Goal: Task Accomplishment & Management: Manage account settings

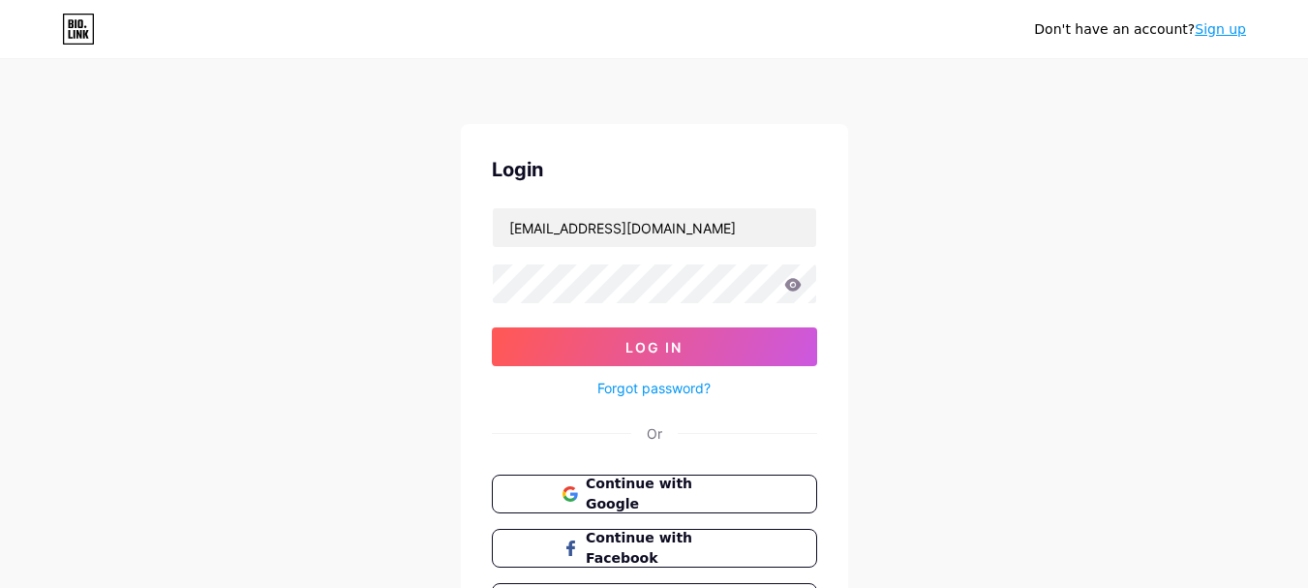
click at [786, 288] on icon at bounding box center [792, 284] width 16 height 13
click at [791, 282] on icon at bounding box center [792, 284] width 16 height 13
click at [790, 282] on icon at bounding box center [792, 284] width 16 height 13
click at [796, 285] on icon at bounding box center [792, 284] width 16 height 13
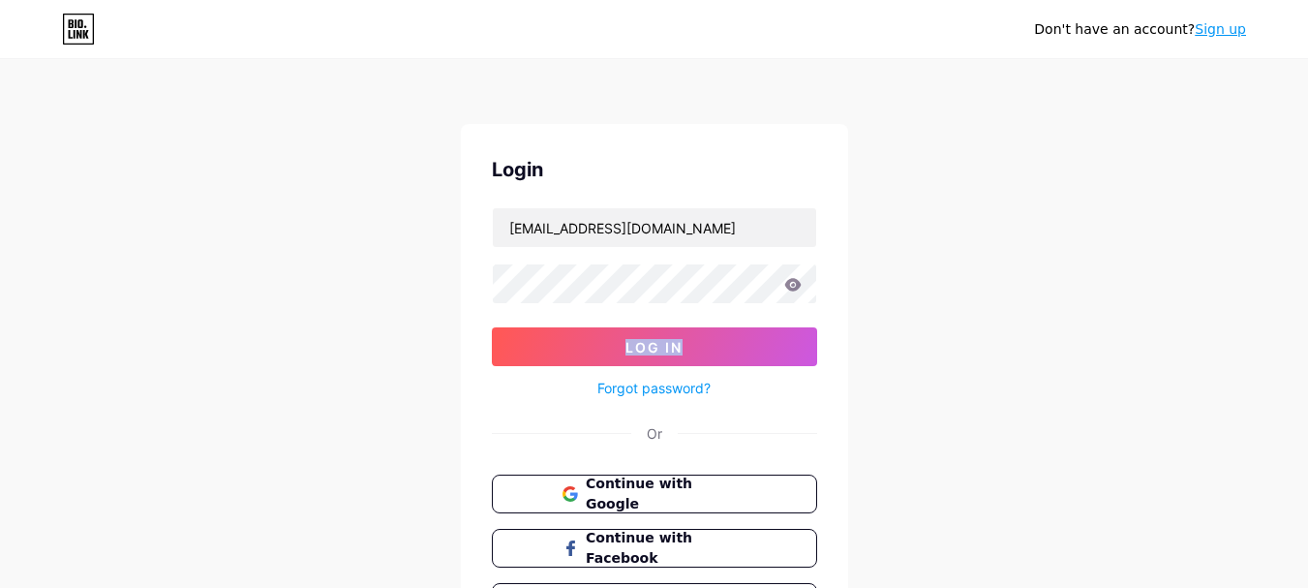
click at [796, 285] on icon at bounding box center [792, 284] width 16 height 13
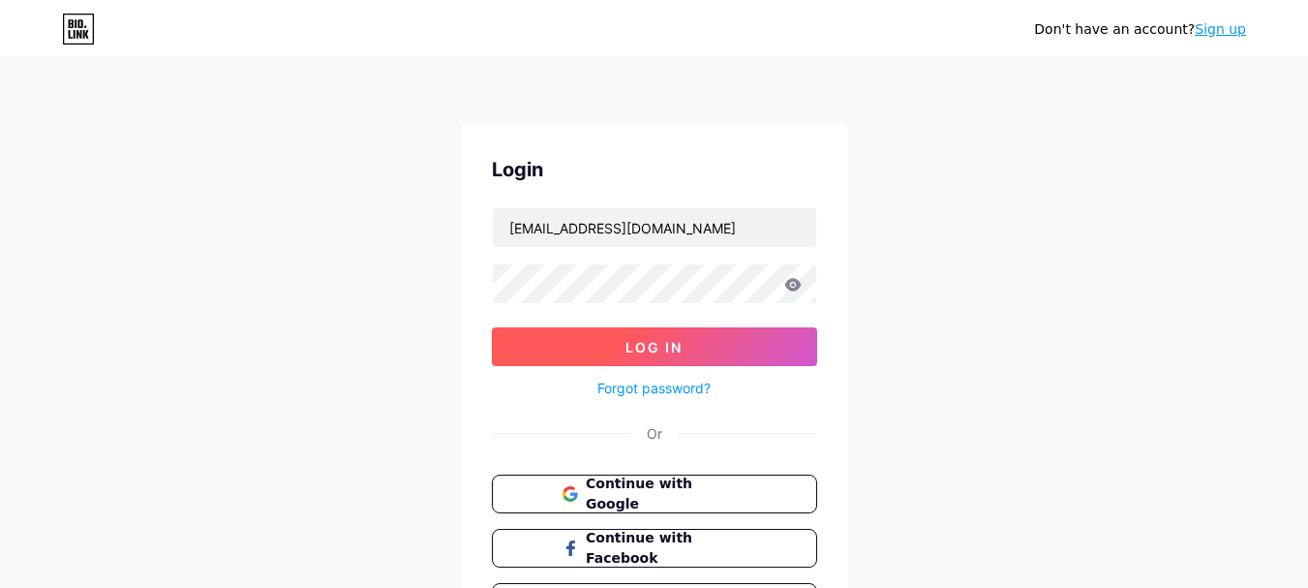
click at [683, 350] on button "Log In" at bounding box center [654, 346] width 325 height 39
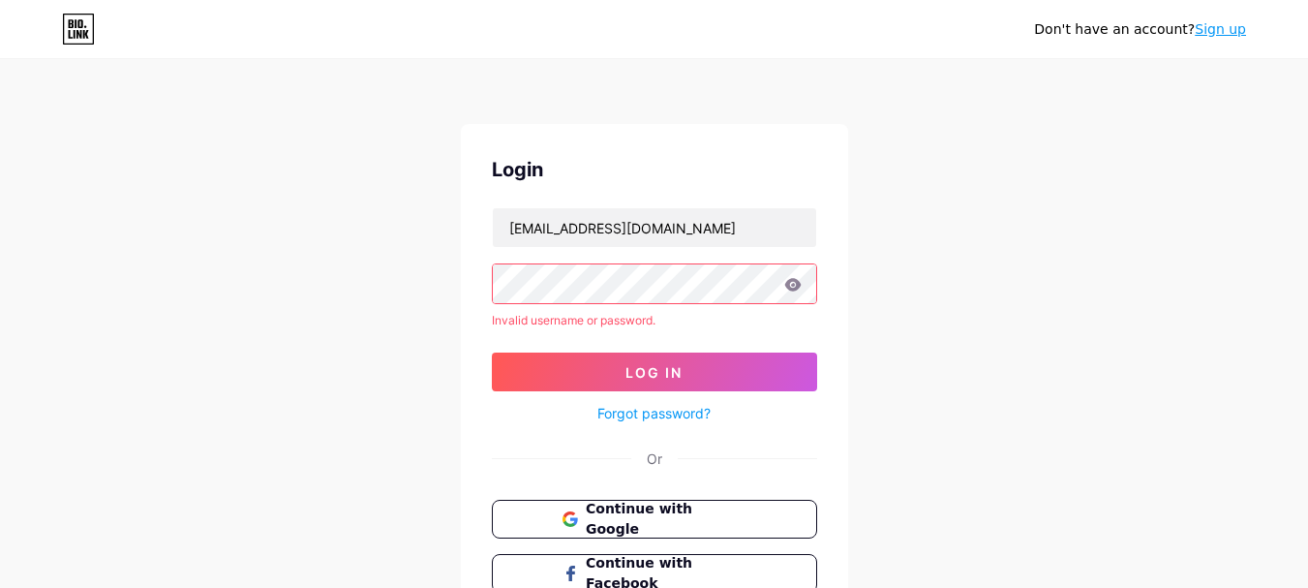
click at [643, 413] on link "Forgot password?" at bounding box center [653, 413] width 113 height 20
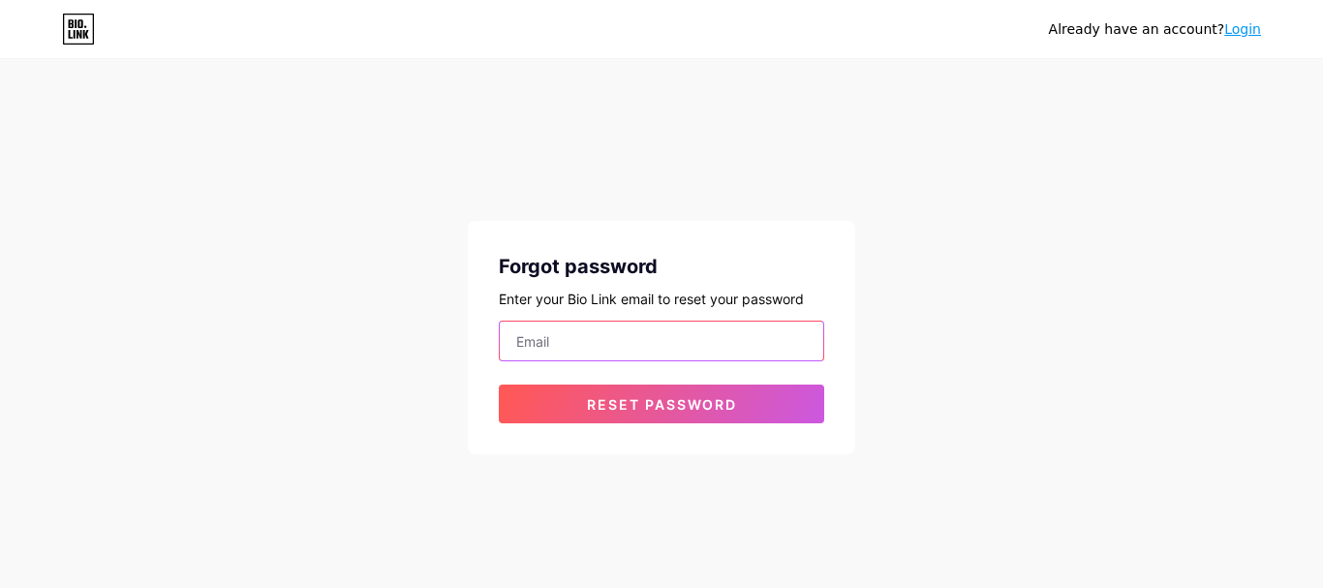
click at [594, 347] on input "email" at bounding box center [661, 340] width 323 height 39
type input "[EMAIL_ADDRESS][DOMAIN_NAME]"
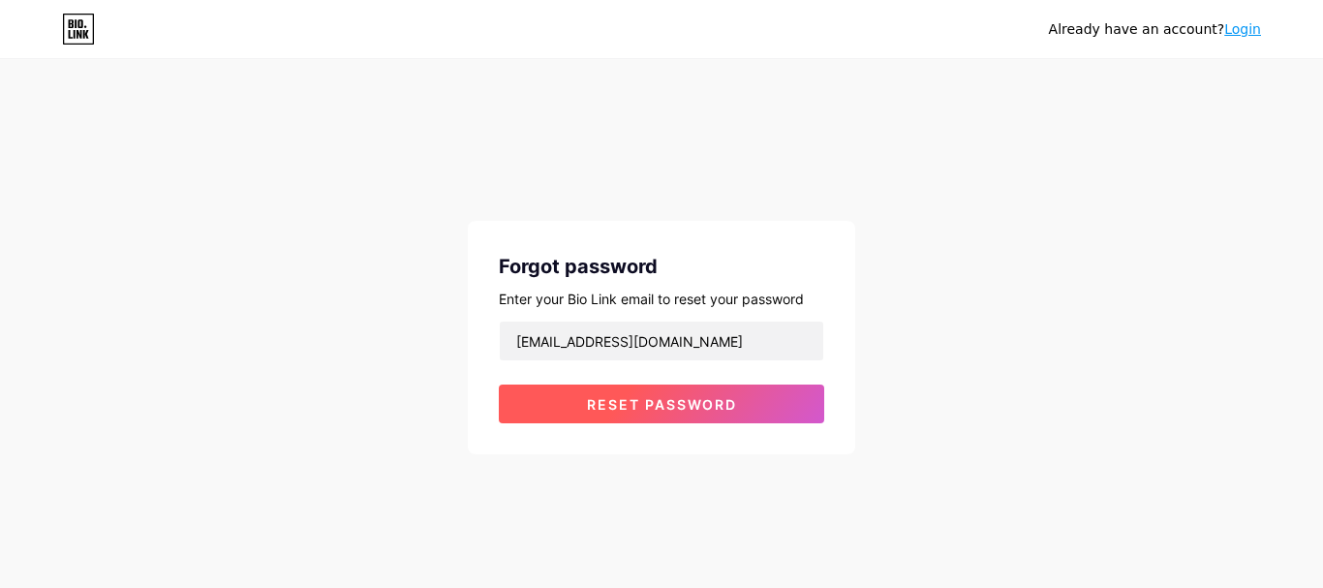
click at [629, 389] on button "Reset password" at bounding box center [661, 403] width 325 height 39
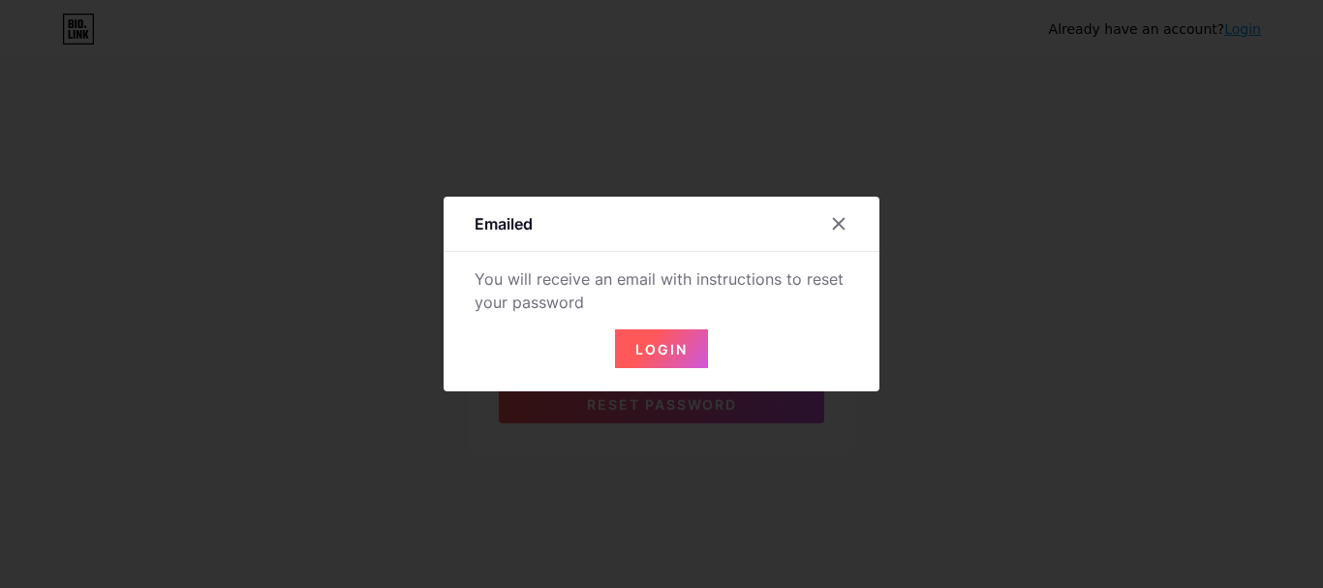
click at [645, 346] on span "Login" at bounding box center [661, 349] width 52 height 16
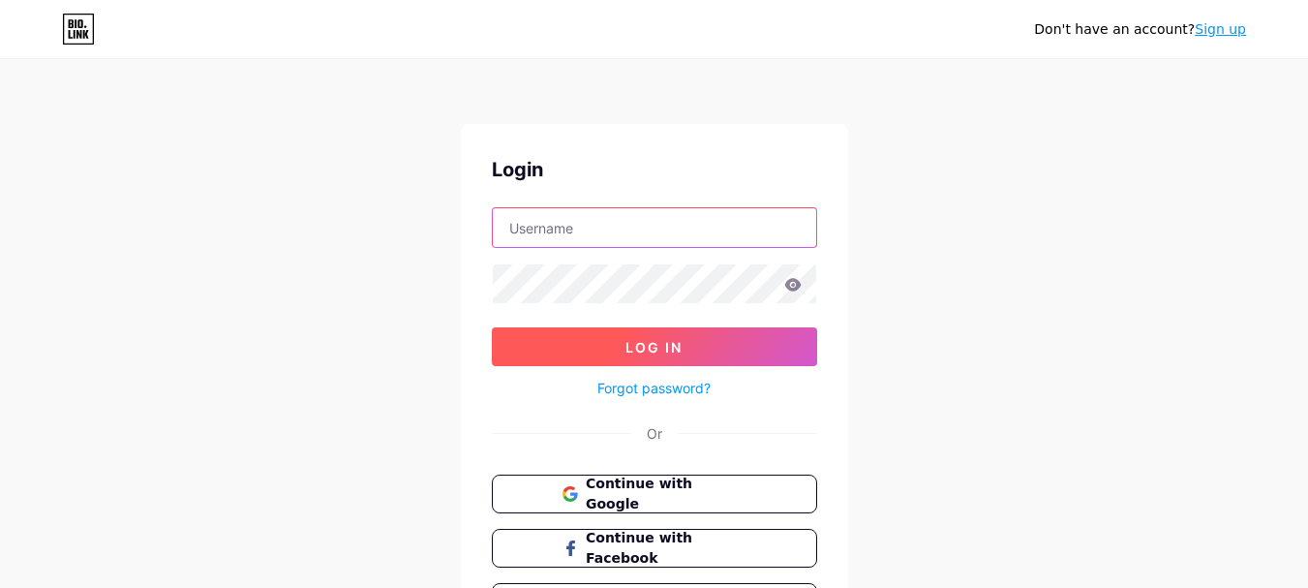
type input "[EMAIL_ADDRESS][DOMAIN_NAME]"
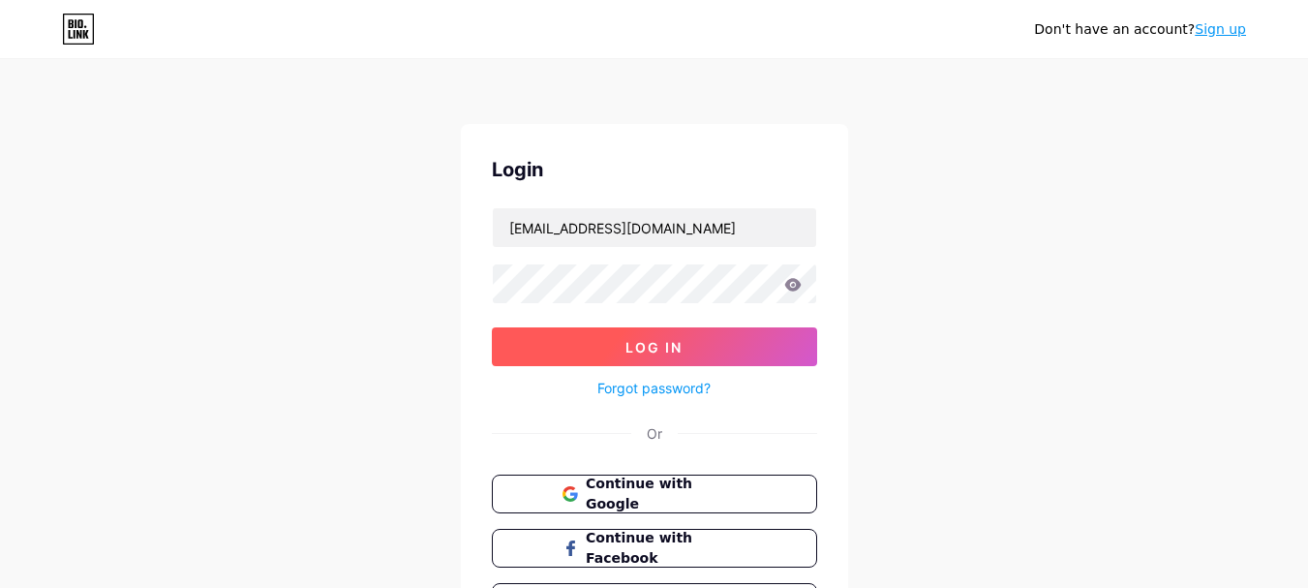
click at [678, 336] on button "Log In" at bounding box center [654, 346] width 325 height 39
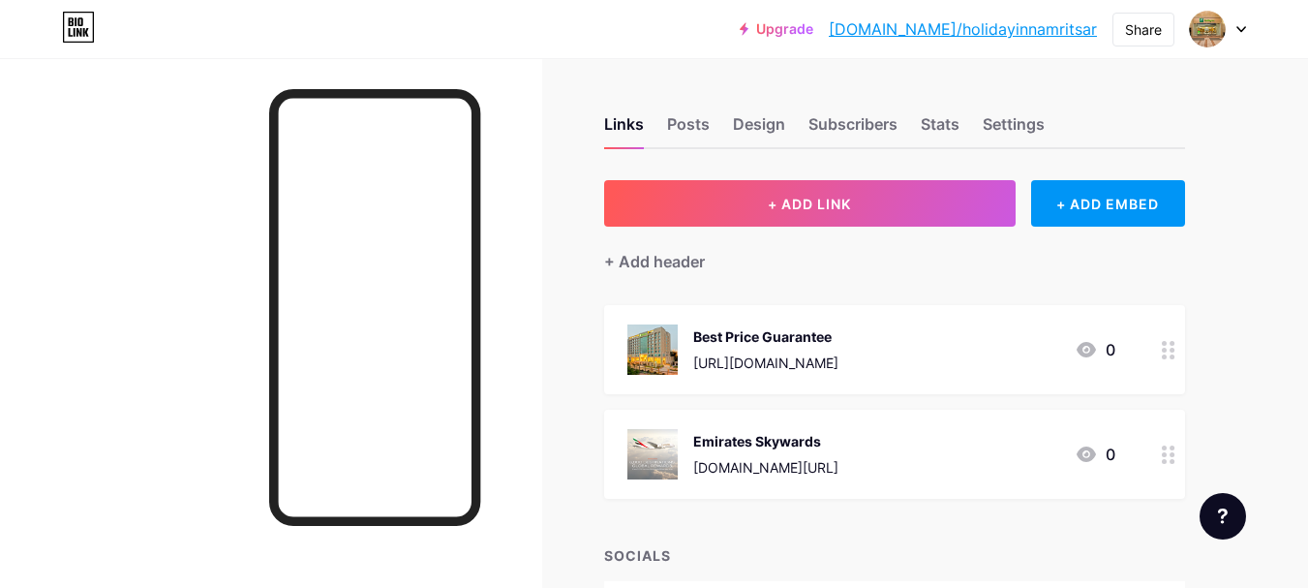
click at [775, 45] on div "Upgrade bio.link/holida... bio.link/holidayinnamritsar Share Switch accounts Ho…" at bounding box center [654, 29] width 1308 height 35
click at [1243, 21] on div at bounding box center [1218, 29] width 56 height 35
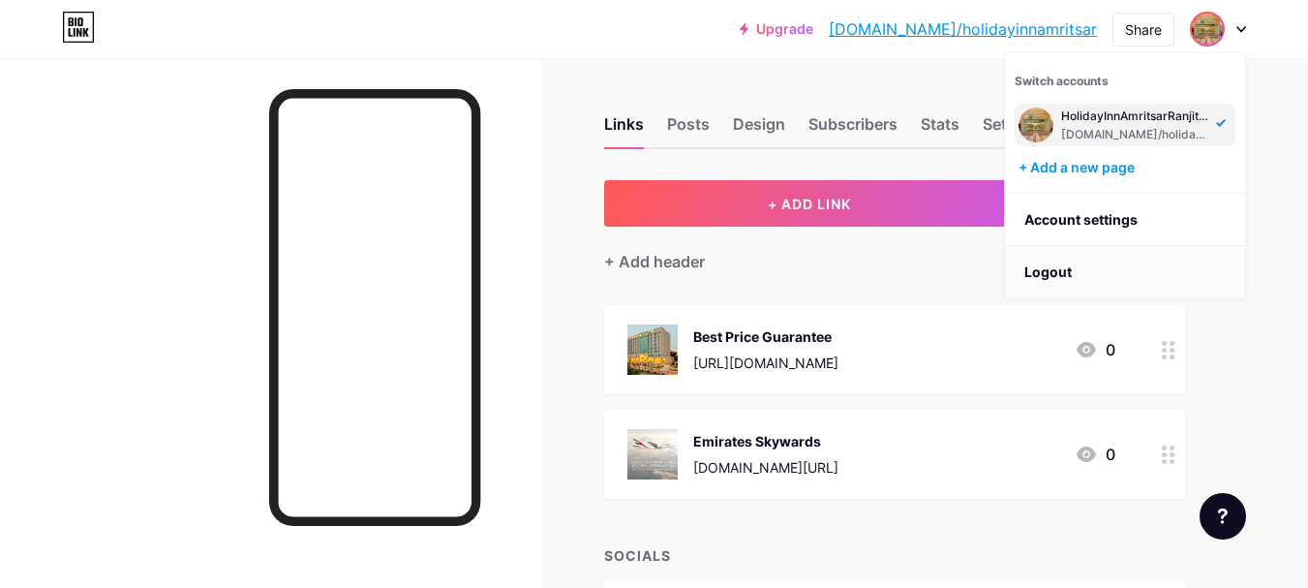
click at [1076, 273] on li "Logout" at bounding box center [1125, 272] width 240 height 52
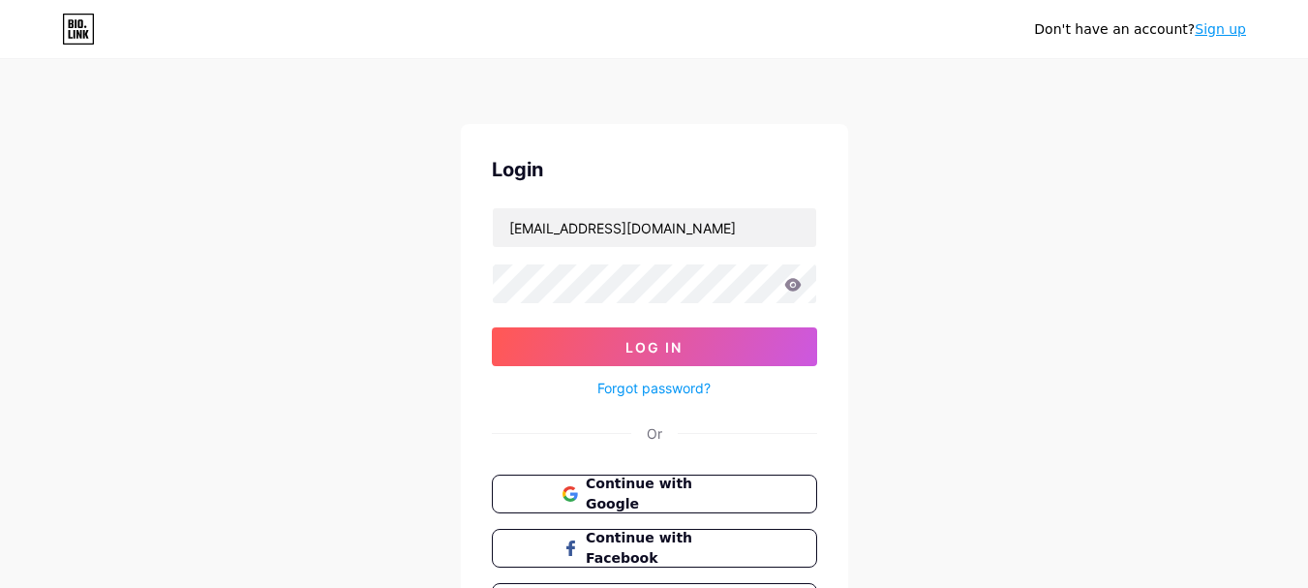
click at [1102, 297] on div "Don't have an account? Sign up Login revenue.holidayinnamritsar@gmail.com Log I…" at bounding box center [654, 357] width 1308 height 715
